Goal: Find specific page/section: Find specific page/section

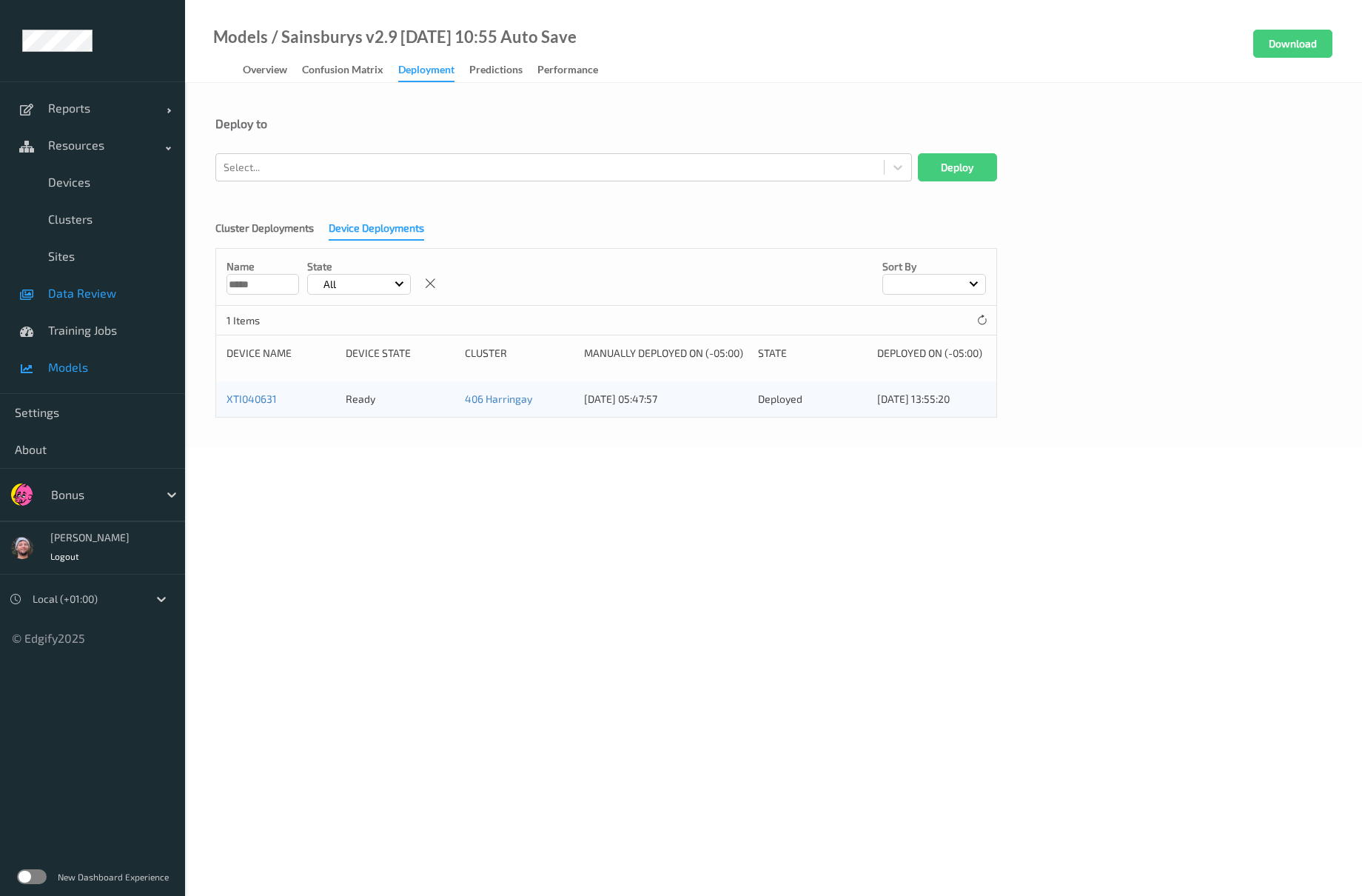
click at [119, 295] on span "Data Review" at bounding box center [109, 293] width 122 height 15
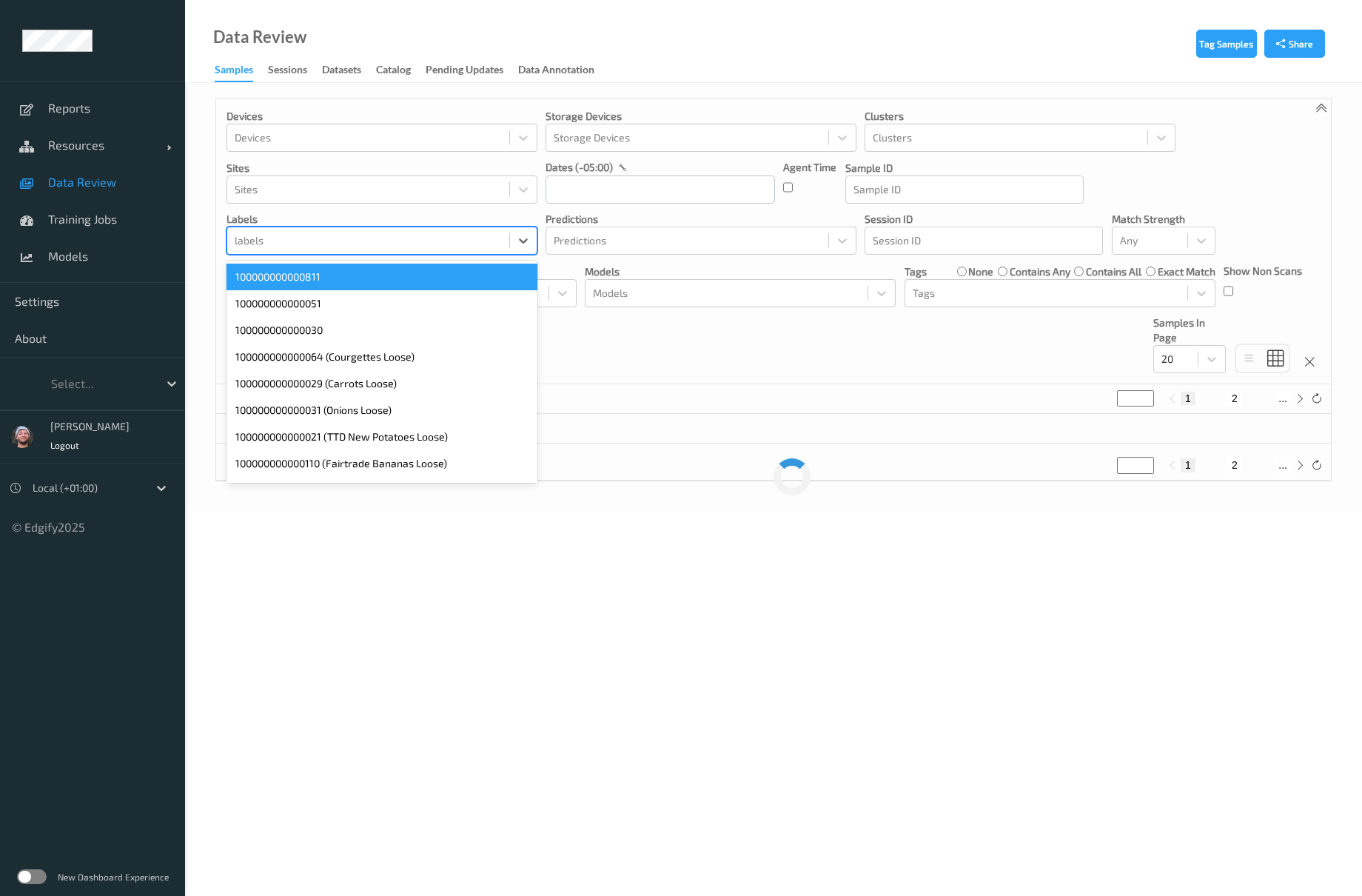
click at [333, 249] on div at bounding box center [368, 241] width 267 height 18
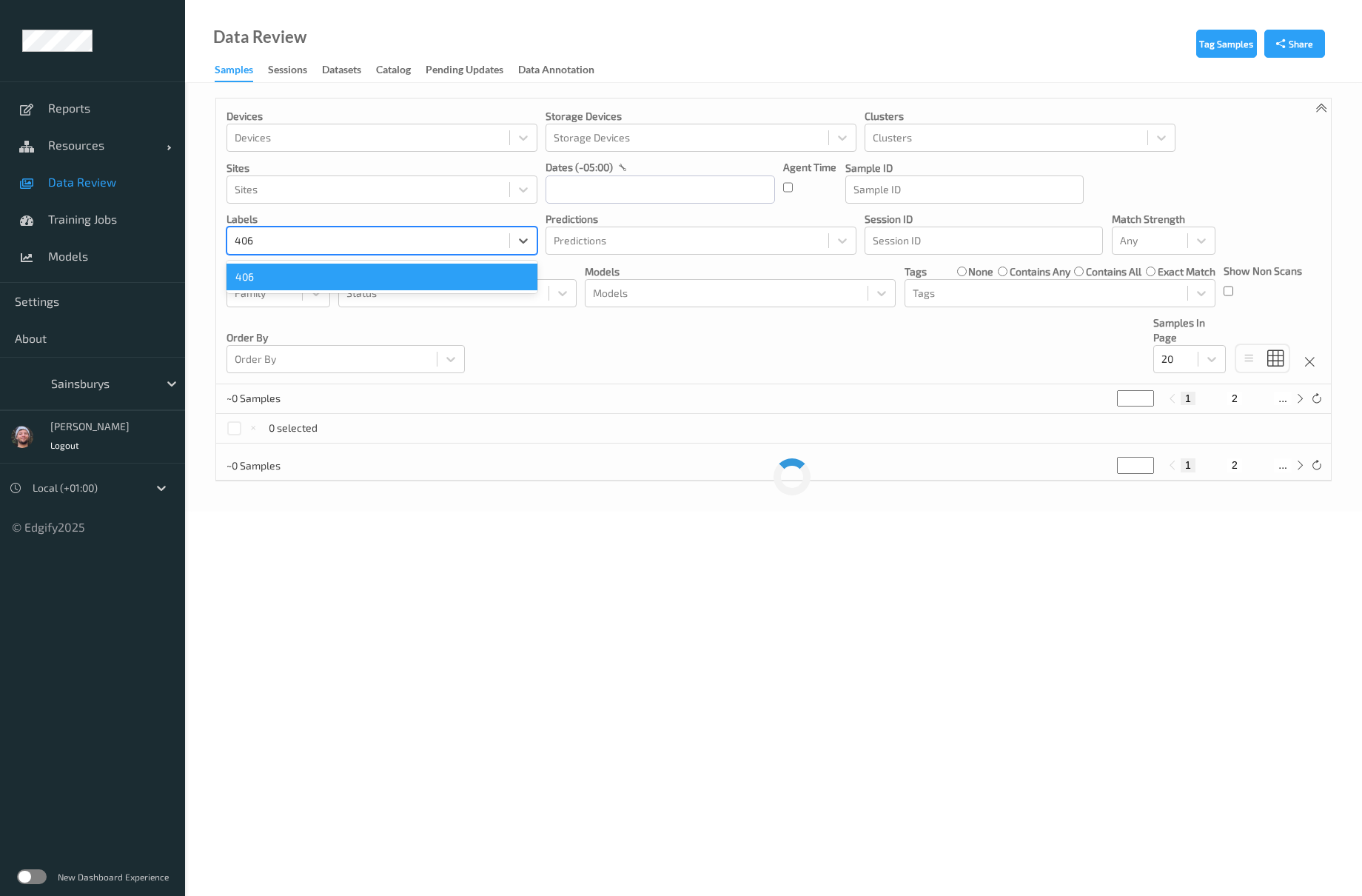
type input "4064"
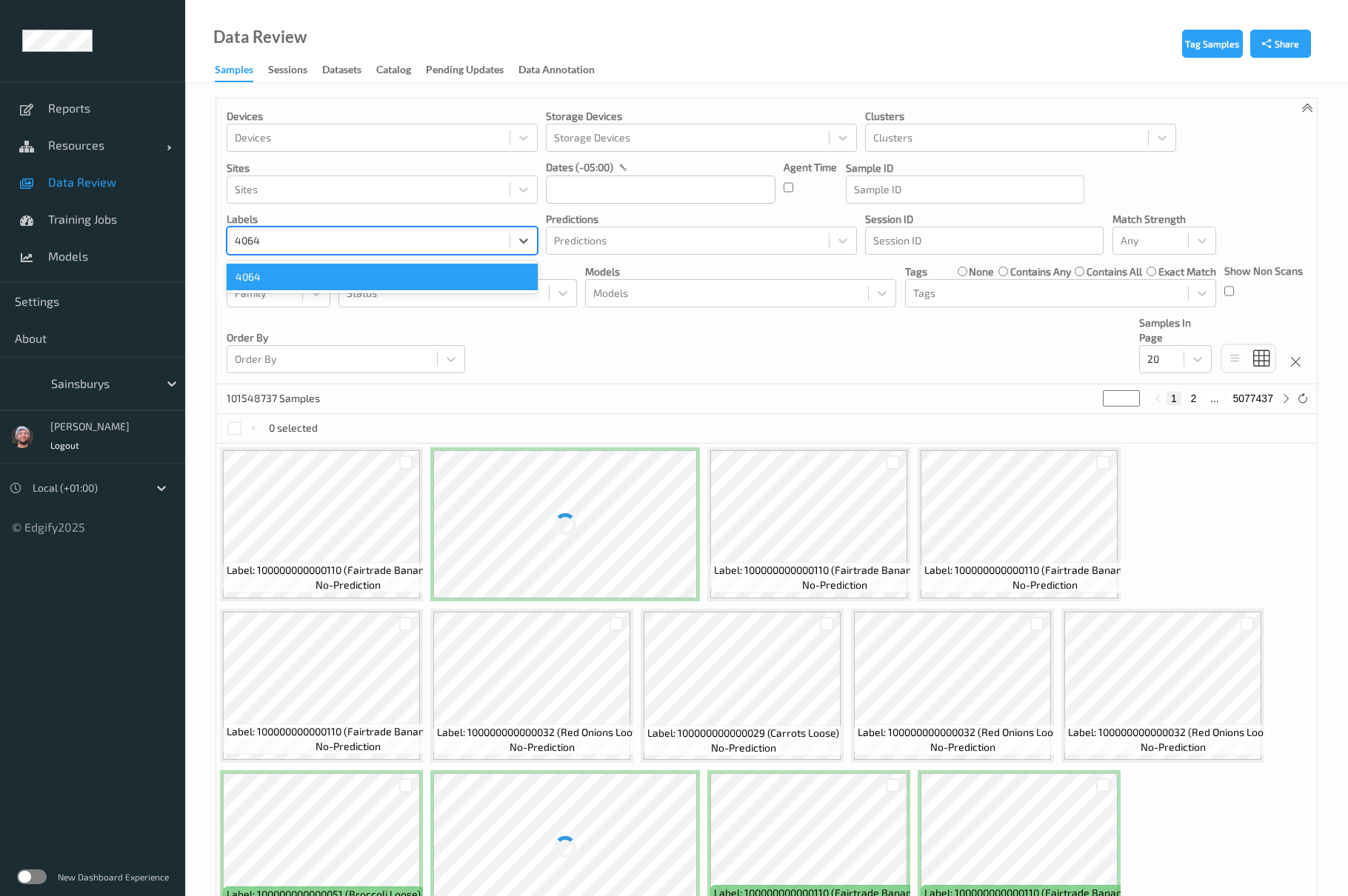
click at [300, 284] on div "4064" at bounding box center [382, 277] width 311 height 27
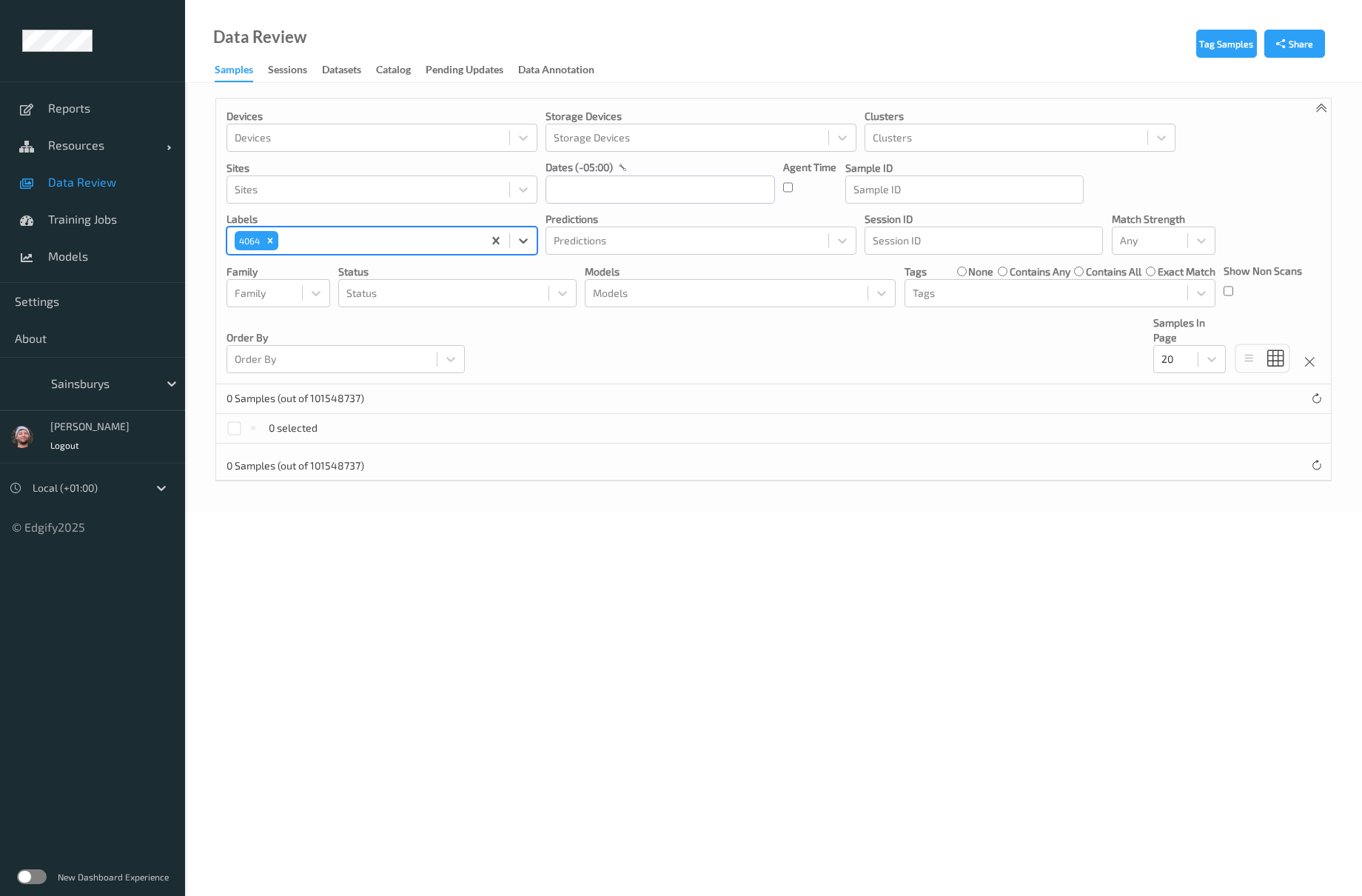
click at [84, 378] on div at bounding box center [101, 384] width 100 height 18
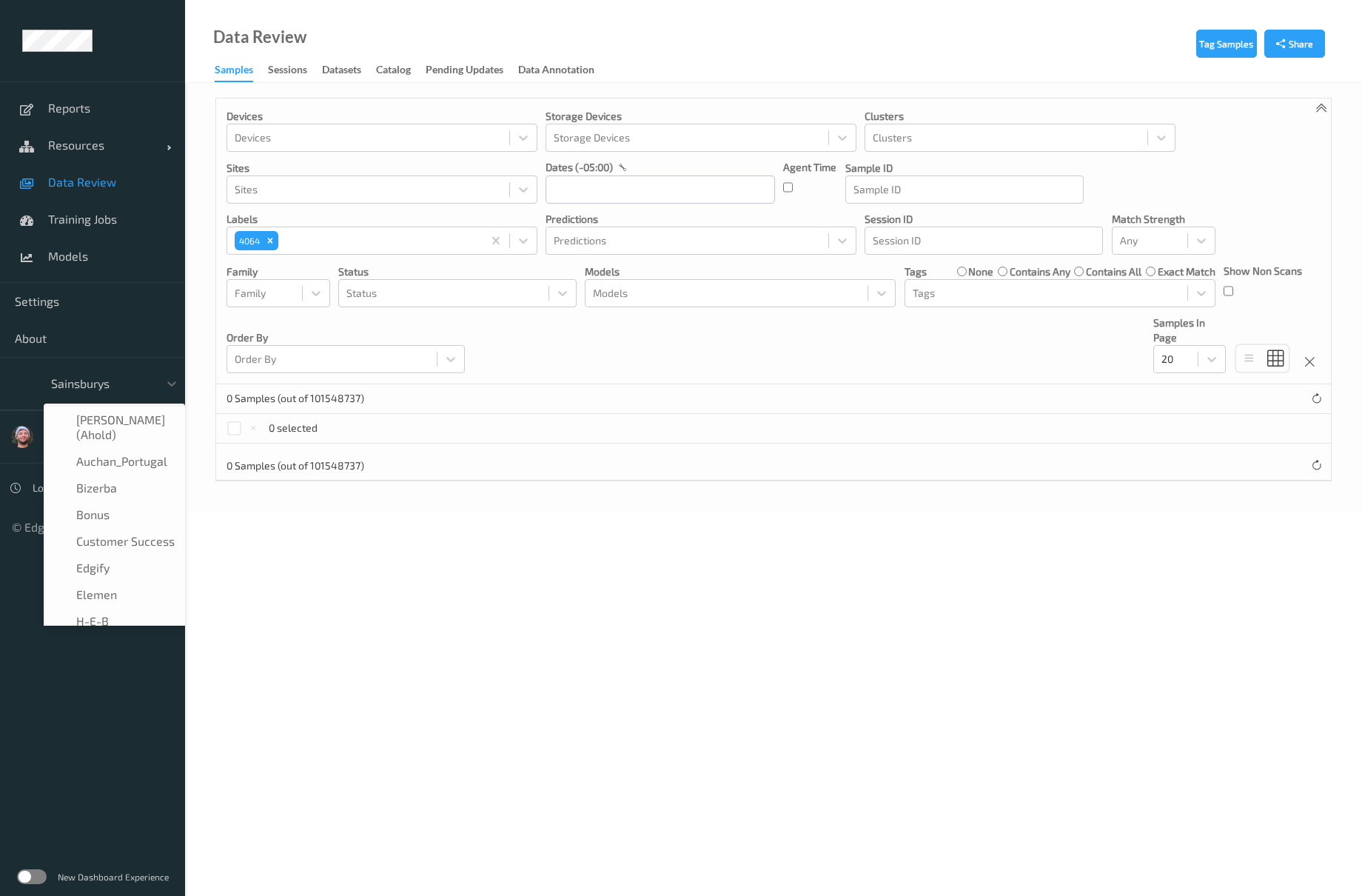
scroll to position [177, 0]
type input "vt"
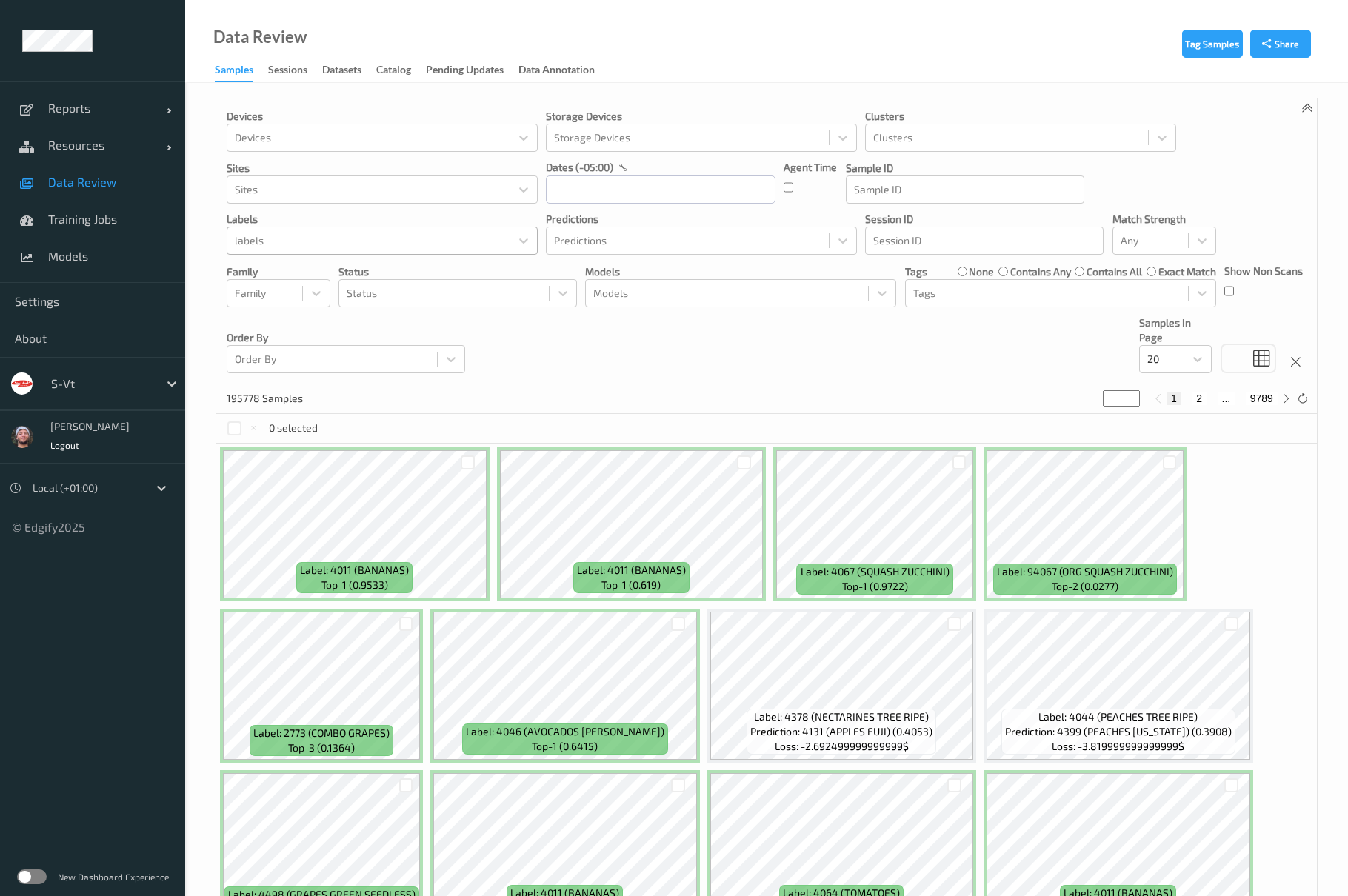
click at [259, 238] on div at bounding box center [368, 241] width 267 height 18
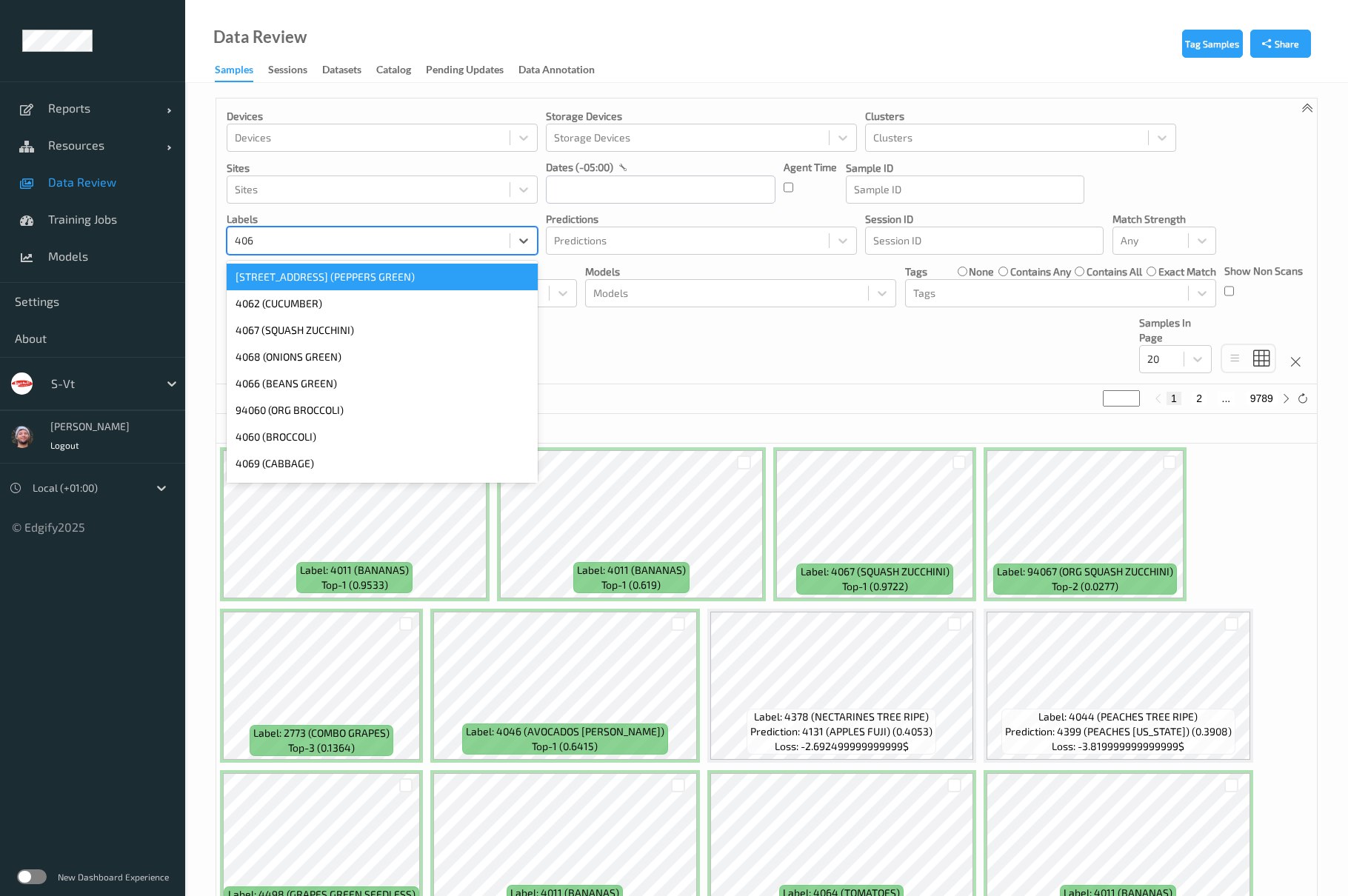
type input "4064"
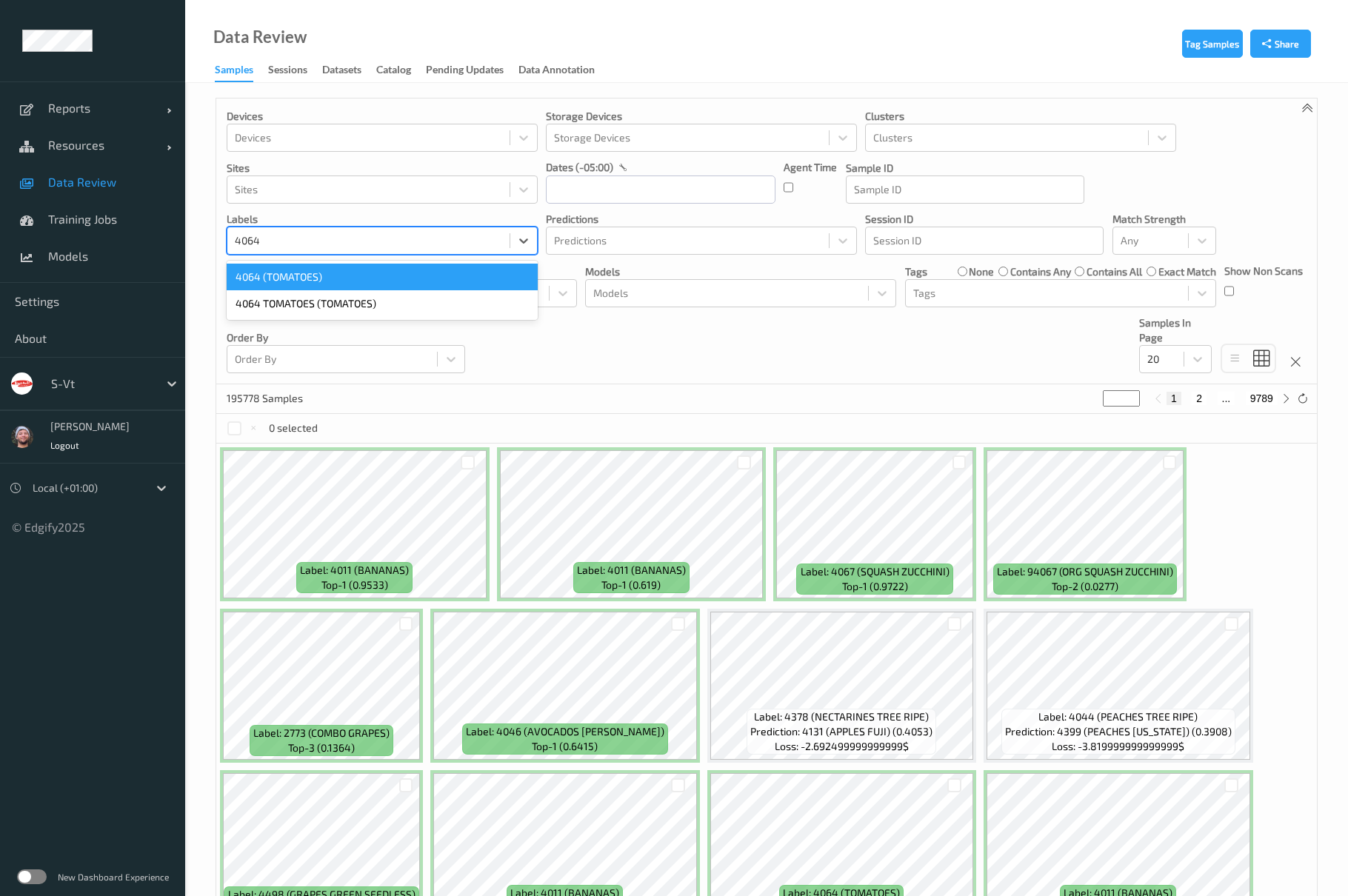
click at [310, 276] on div "4064 (TOMATOES)" at bounding box center [382, 277] width 311 height 27
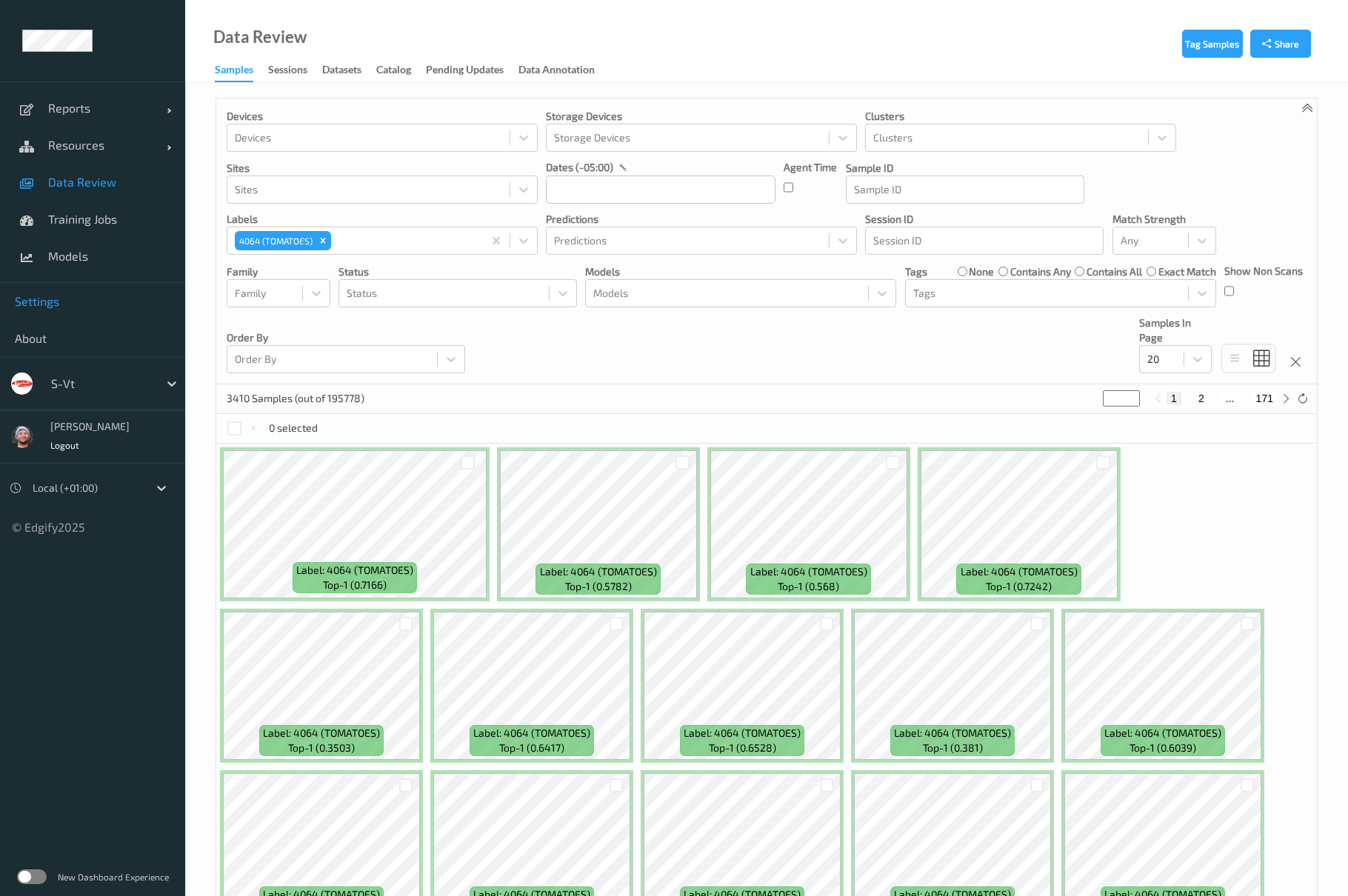
click at [59, 303] on span "Settings" at bounding box center [92, 301] width 155 height 15
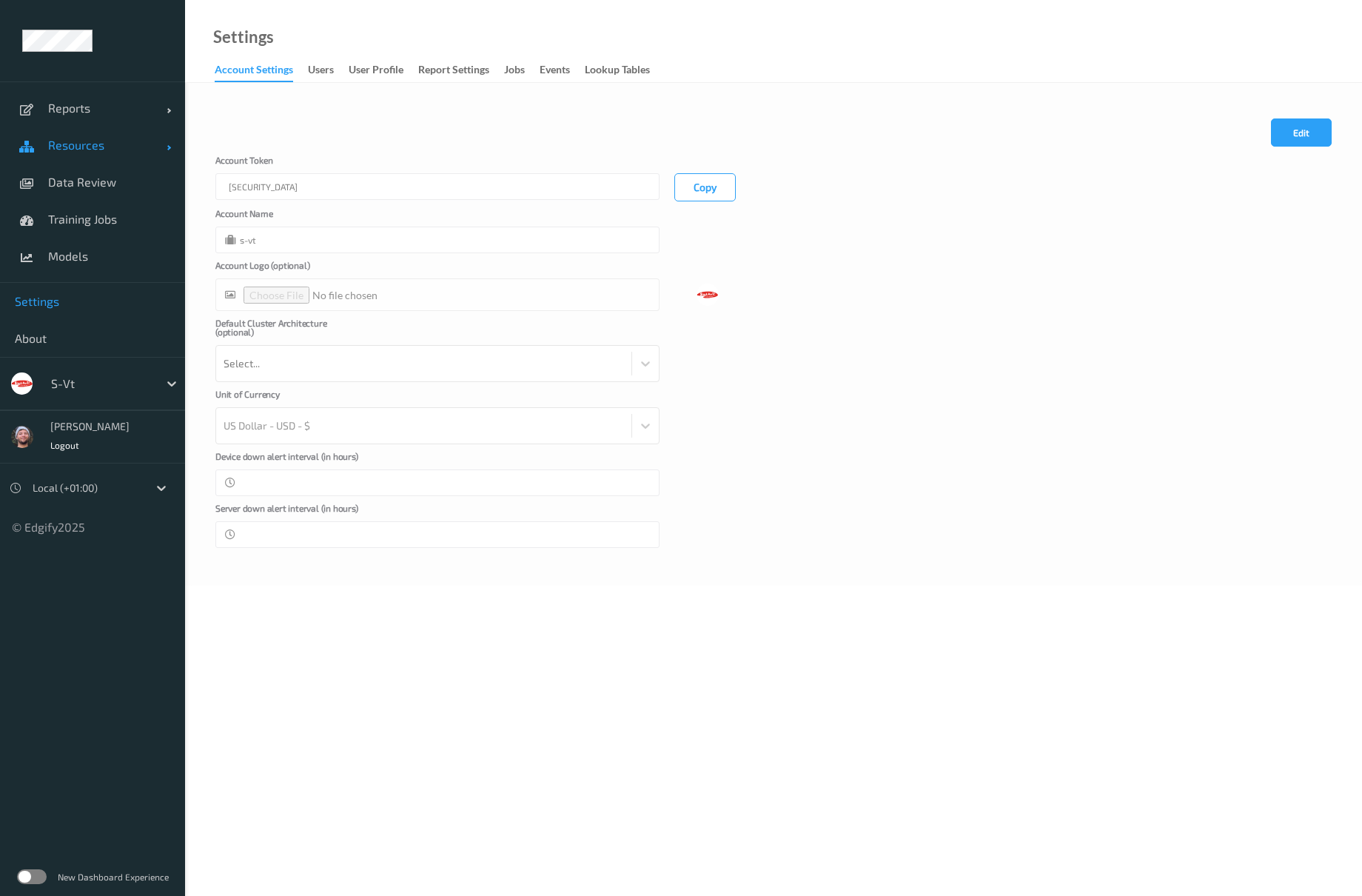
click at [114, 151] on span "Resources" at bounding box center [108, 145] width 119 height 15
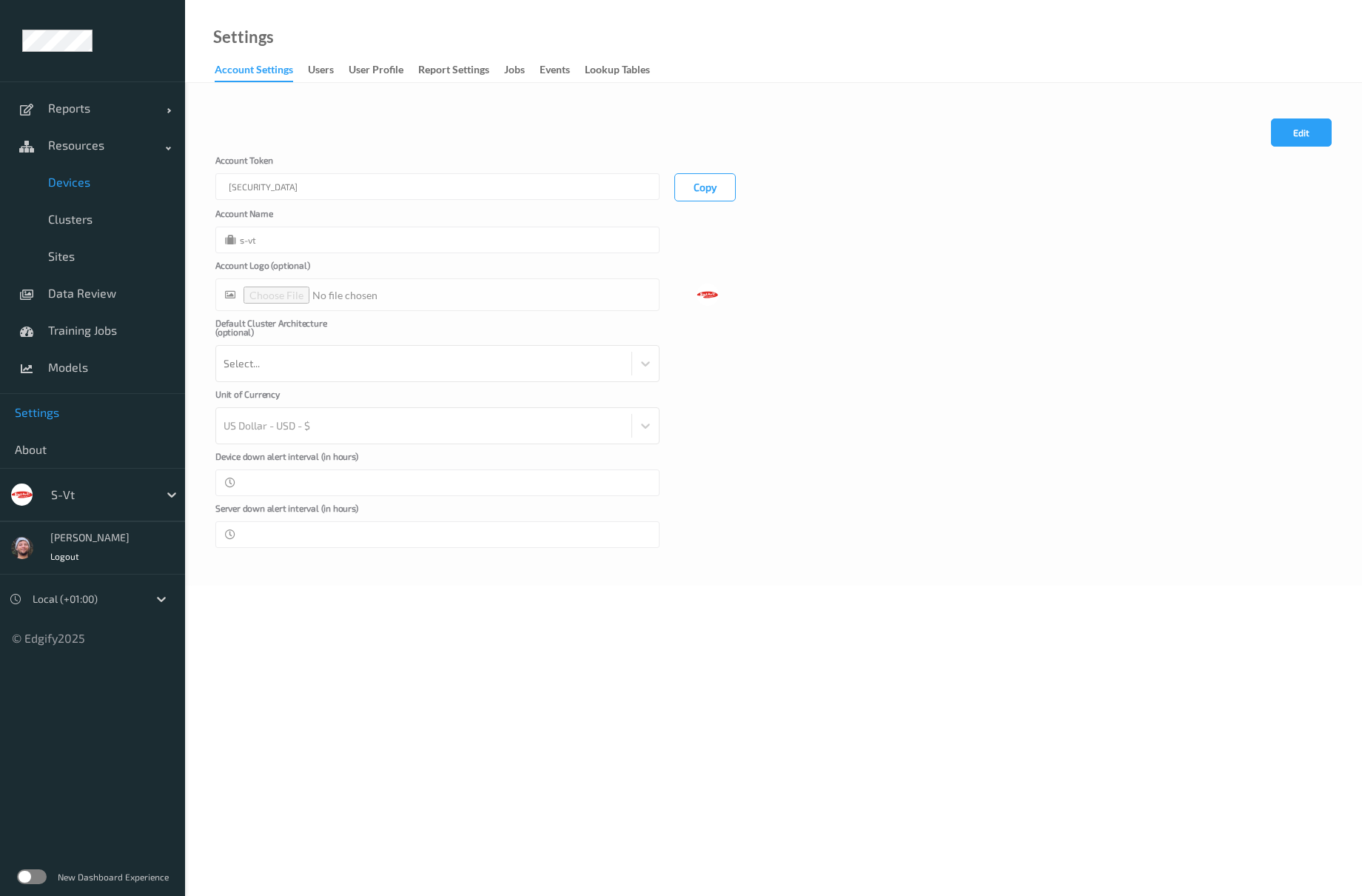
click at [84, 187] on span "Devices" at bounding box center [109, 182] width 122 height 15
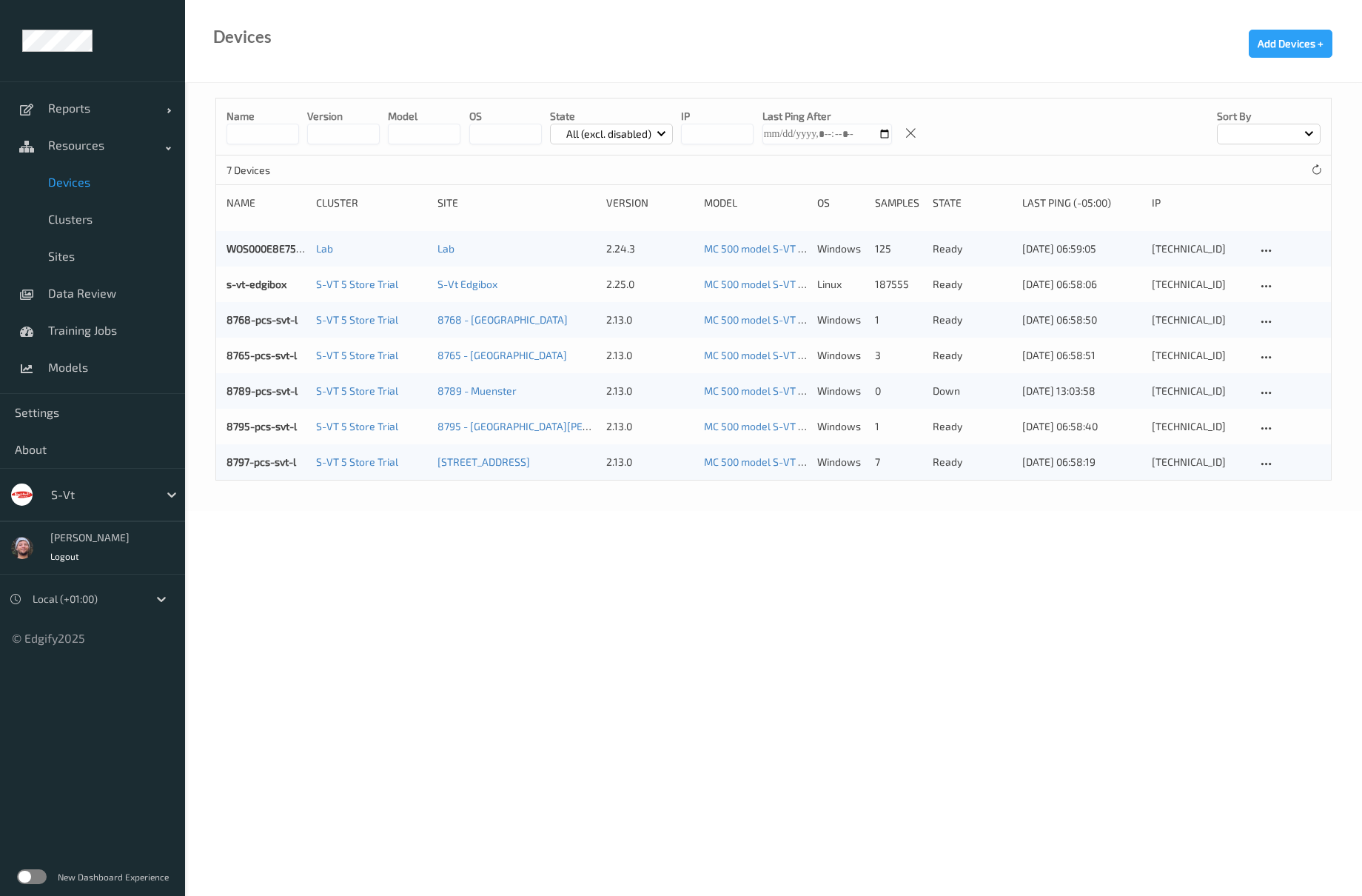
click at [270, 143] on input at bounding box center [263, 134] width 73 height 21
drag, startPoint x: 465, startPoint y: 587, endPoint x: 371, endPoint y: 388, distance: 220.1
click at [465, 582] on body "Reports Default Report Customized Report Resources Devices Clusters Sites Data …" at bounding box center [681, 448] width 1362 height 896
click at [243, 145] on div "Name version model OS State All (excl. disabled) IP Last Ping After Sort by" at bounding box center [773, 127] width 1115 height 57
click at [246, 140] on input at bounding box center [263, 134] width 73 height 21
